Goal: Transaction & Acquisition: Subscribe to service/newsletter

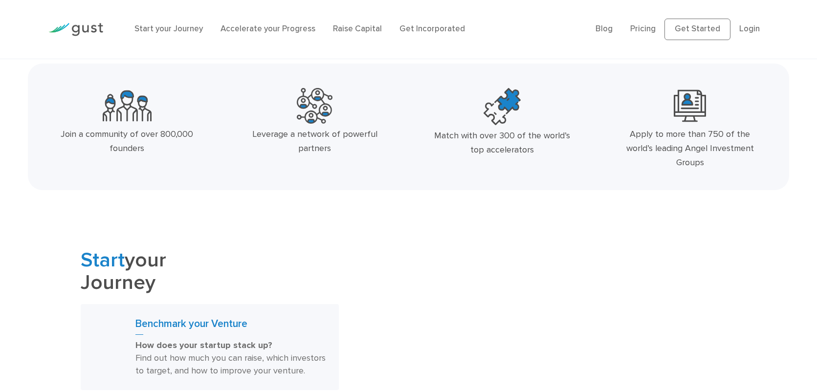
scroll to position [396, 0]
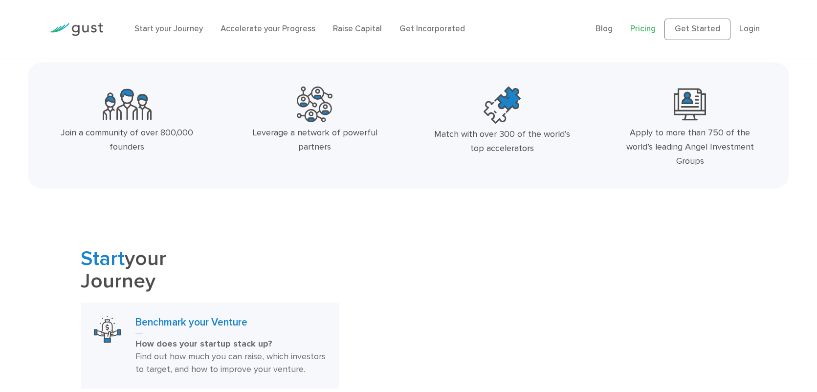
click at [630, 33] on link "Pricing" at bounding box center [642, 29] width 25 height 10
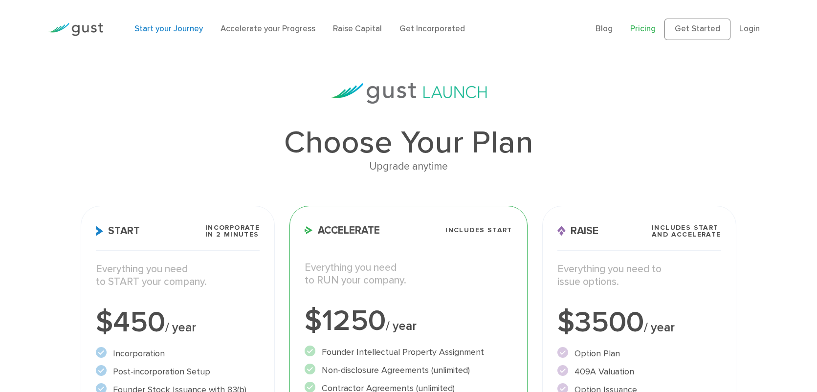
click at [134, 31] on link "Start your Journey" at bounding box center [168, 29] width 68 height 10
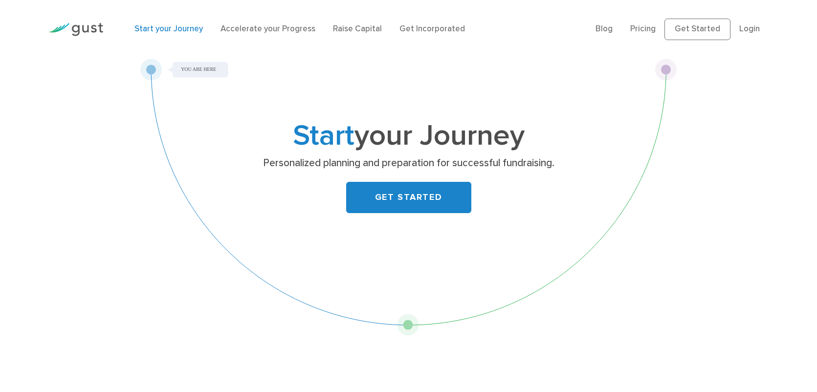
click at [346, 213] on link "GET STARTED" at bounding box center [408, 197] width 125 height 31
